Goal: Information Seeking & Learning: Learn about a topic

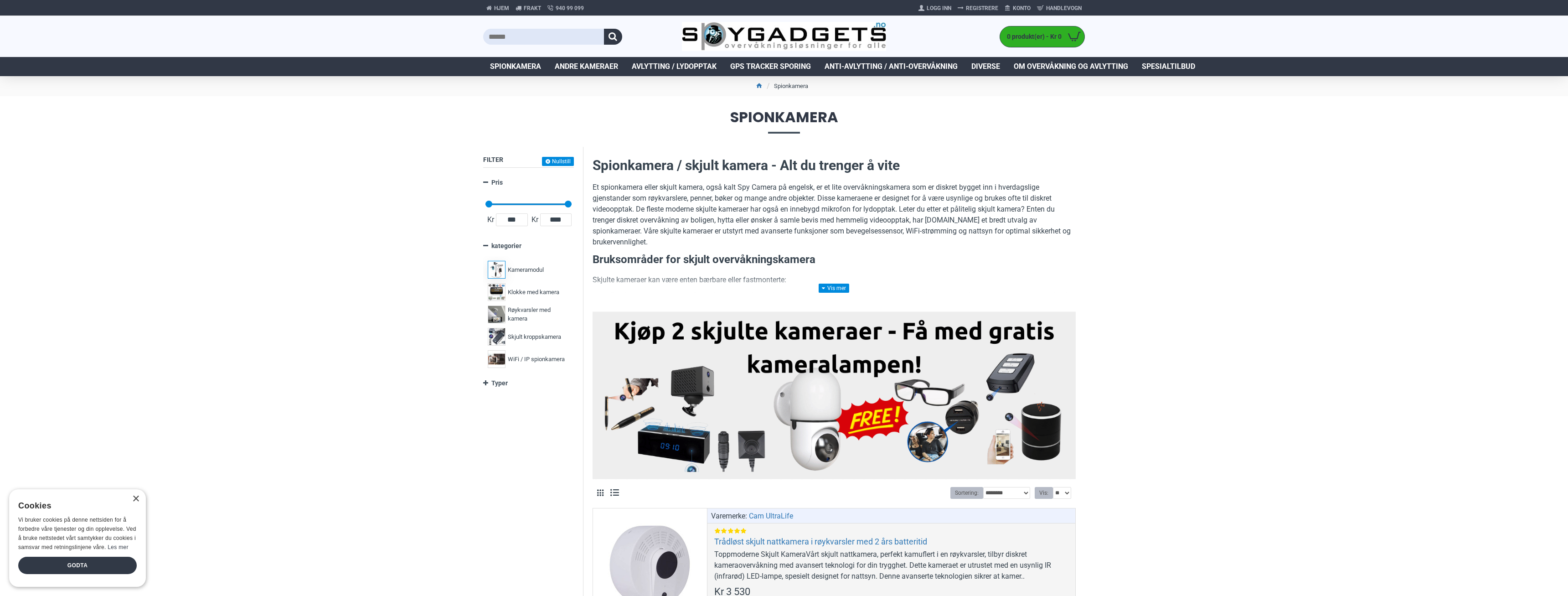
click at [518, 268] on span "Kameramodul" at bounding box center [525, 270] width 36 height 9
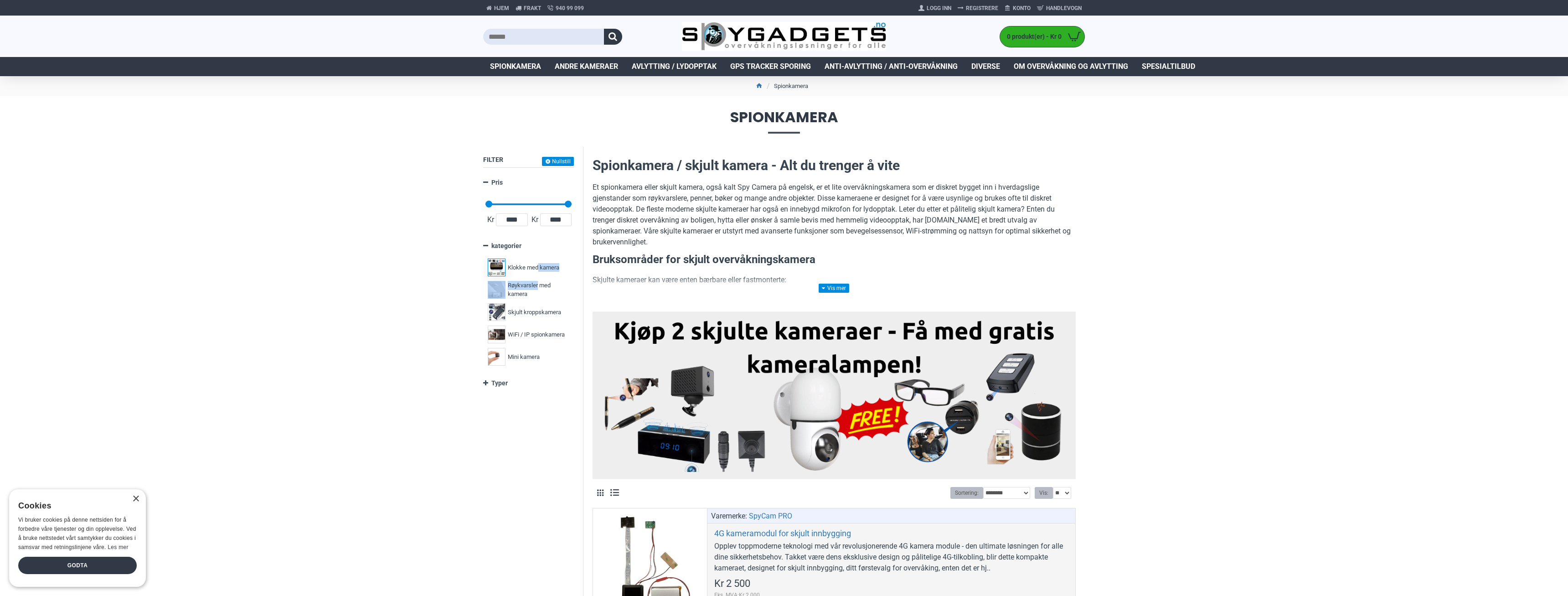
click at [537, 277] on div "Kameramodul 5 Klokke med kamera 3 Røykvarsler med kamera 2 Skjult kroppskamera …" at bounding box center [529, 301] width 86 height 134
click at [538, 281] on span "Røykvarsler med kamera" at bounding box center [537, 289] width 59 height 18
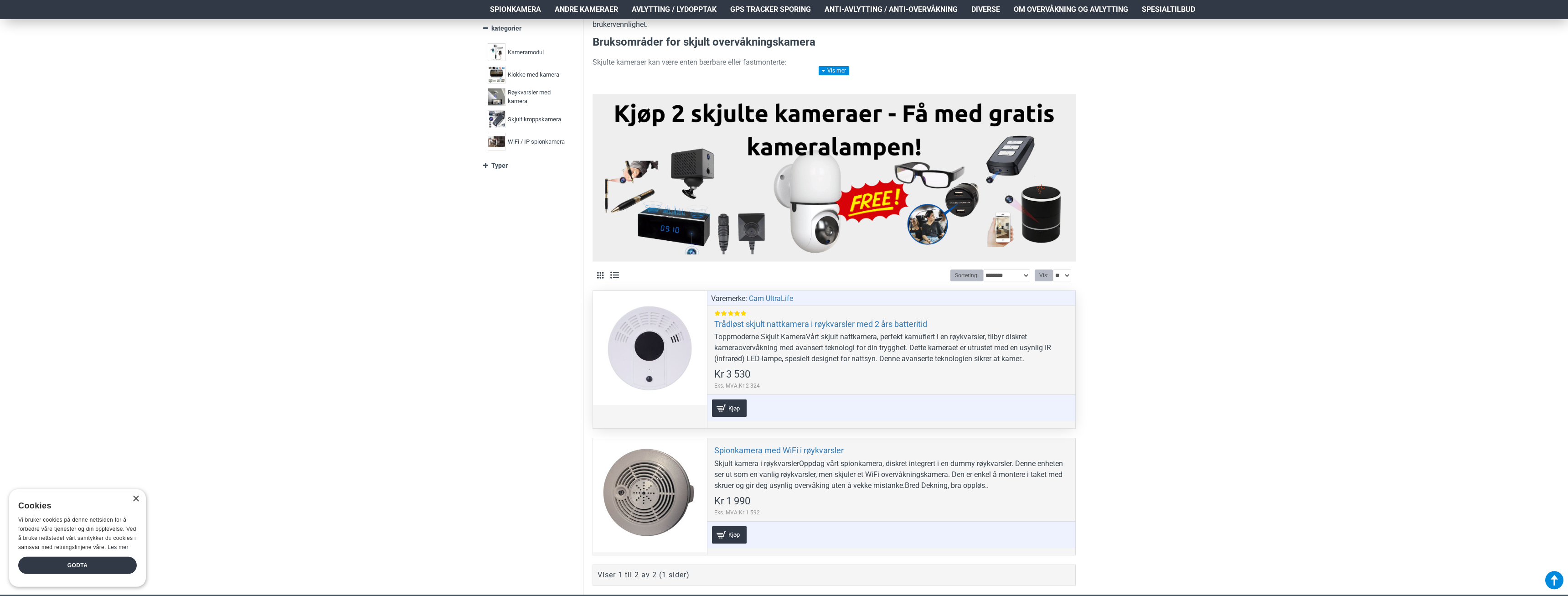
scroll to position [186, 0]
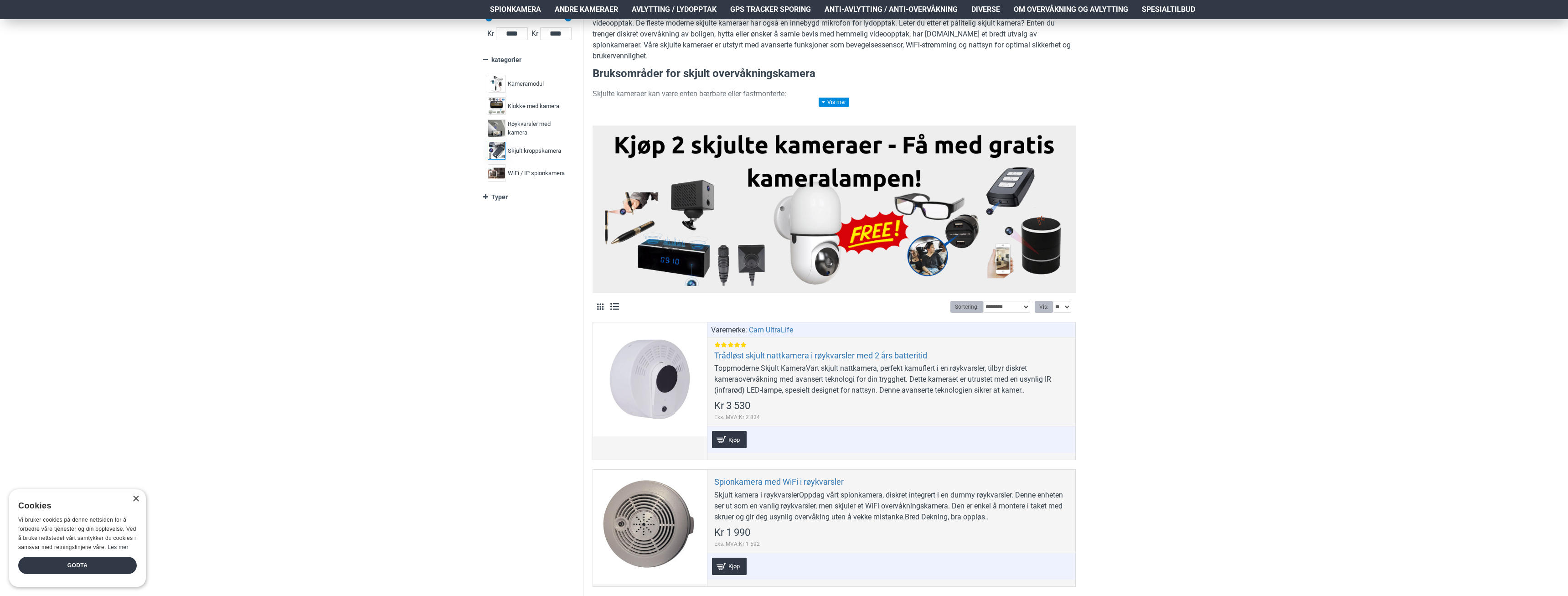
click at [529, 145] on label "Skjult kroppskamera 15" at bounding box center [529, 150] width 86 height 23
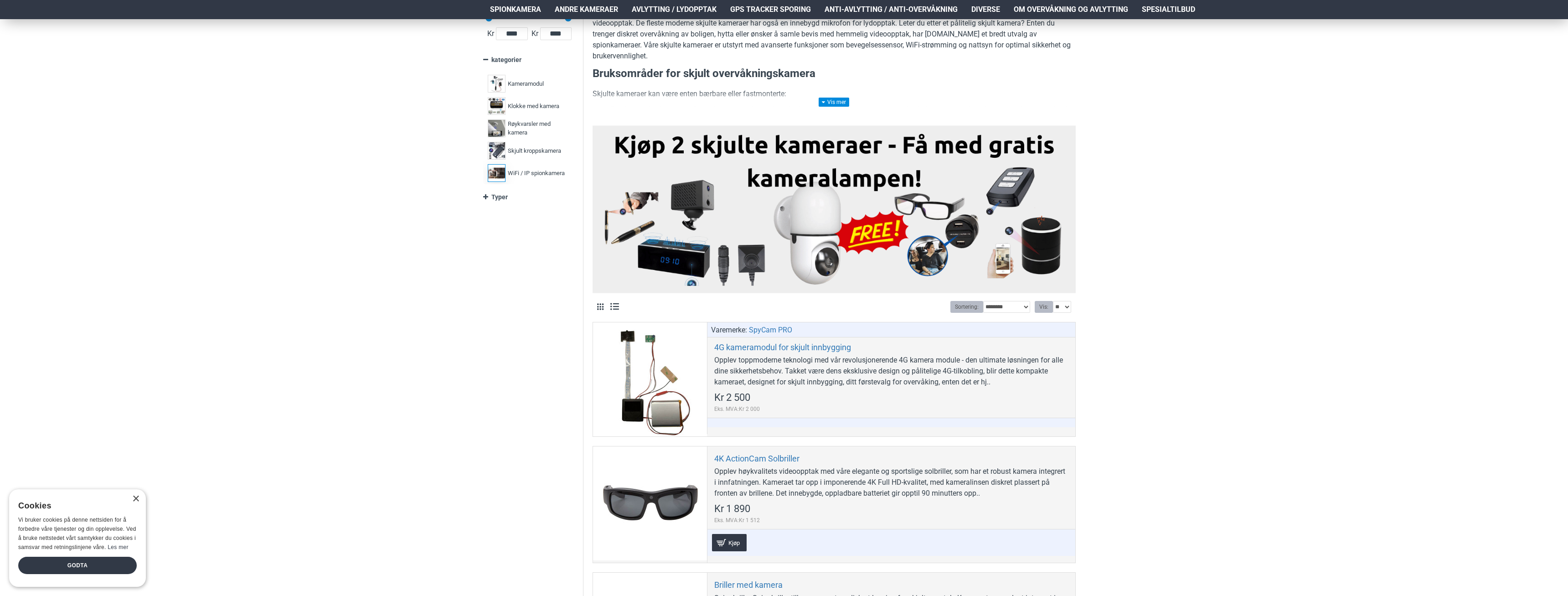
click at [542, 179] on label "WiFi / IP spionkamera 17" at bounding box center [529, 173] width 86 height 23
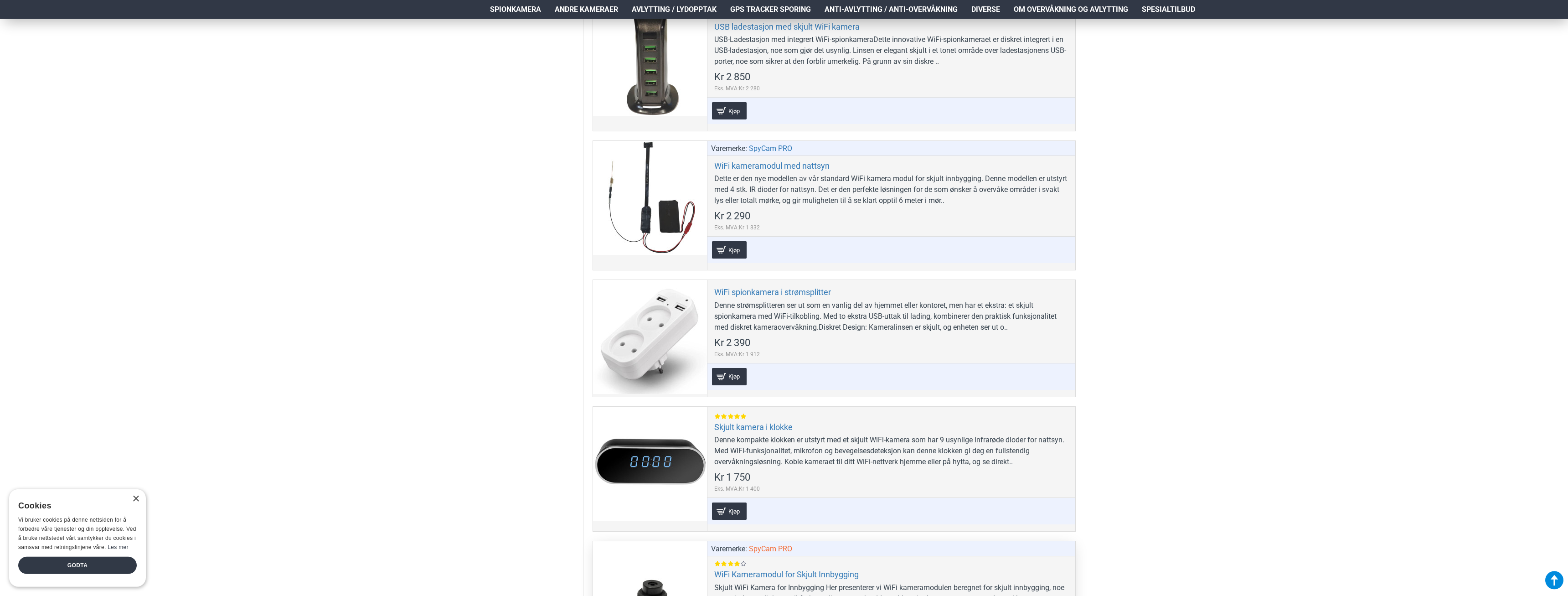
scroll to position [1488, 0]
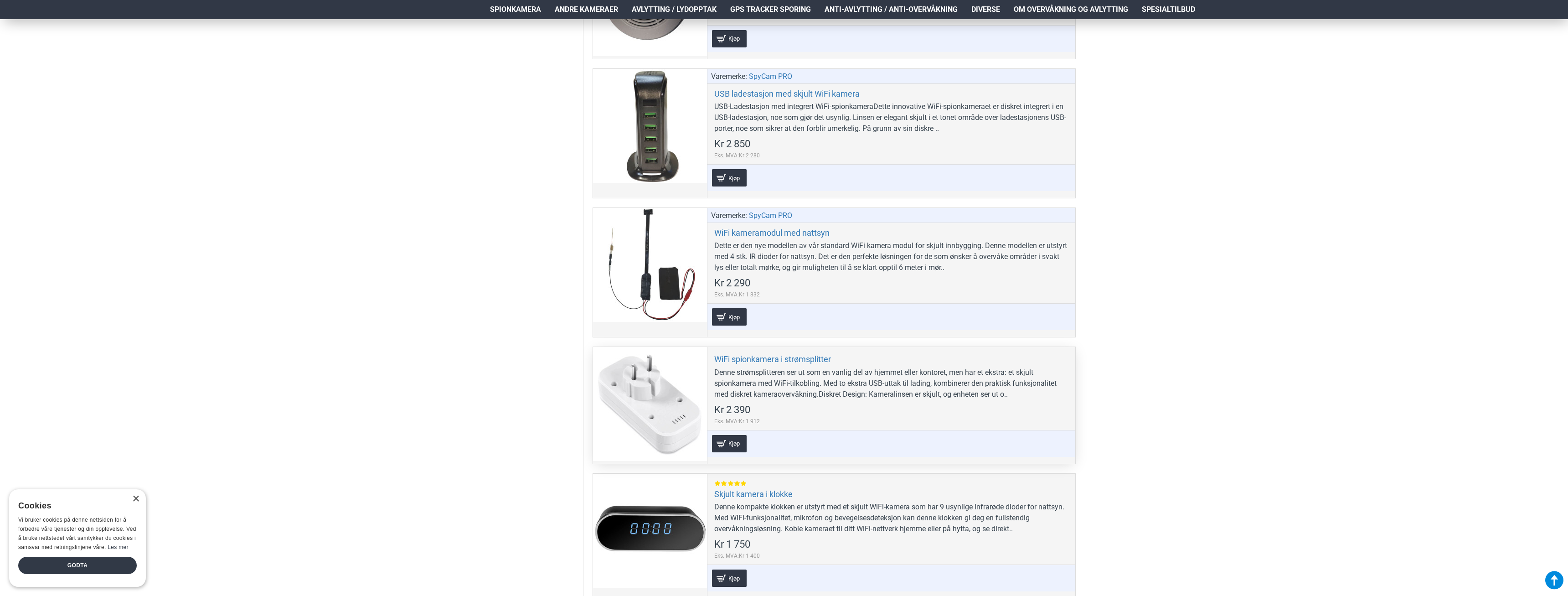
click at [654, 416] on div at bounding box center [649, 404] width 114 height 114
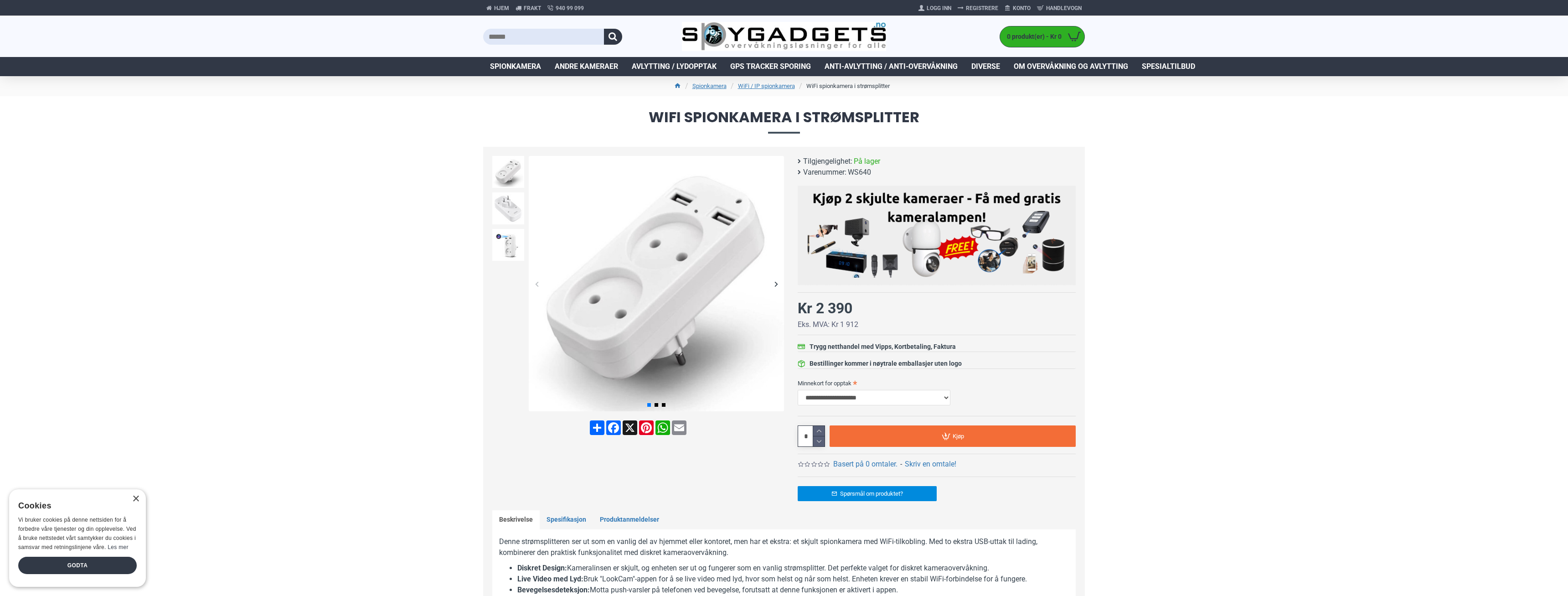
click at [780, 283] on div "Next slide" at bounding box center [776, 284] width 16 height 16
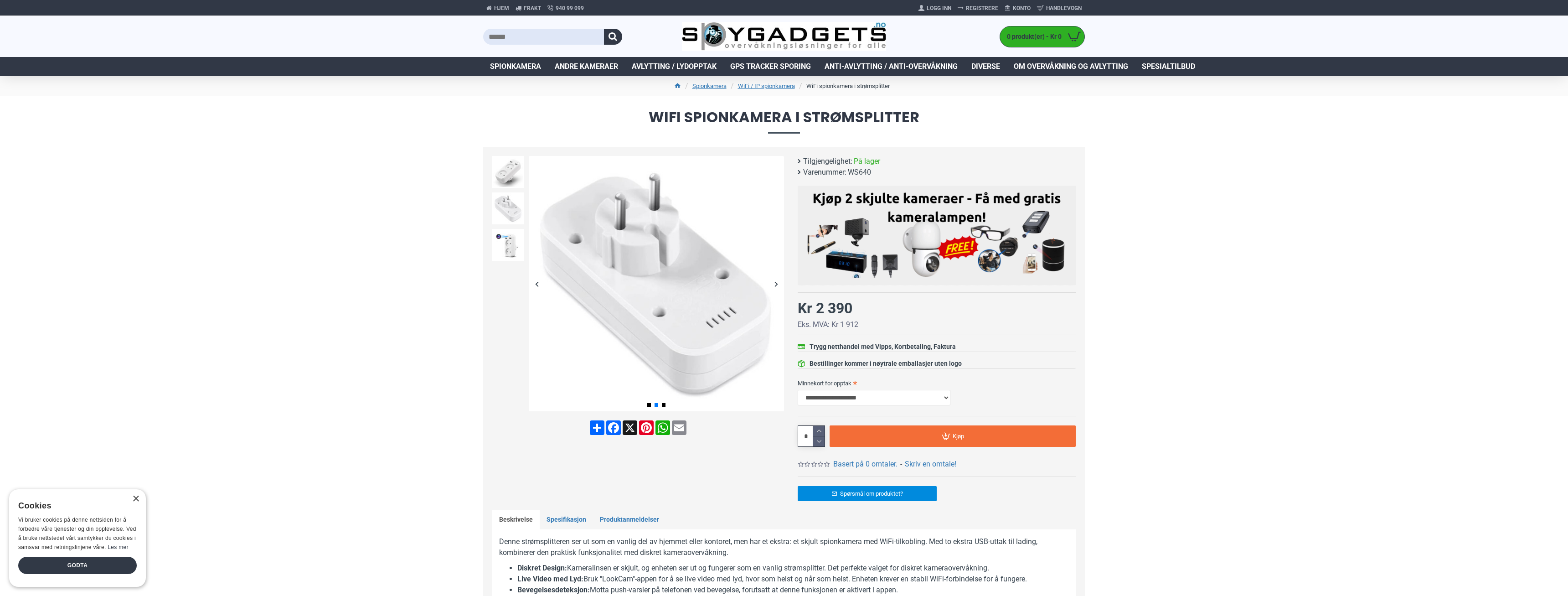
click at [780, 283] on div "Next slide" at bounding box center [776, 284] width 16 height 16
